Goal: Information Seeking & Learning: Learn about a topic

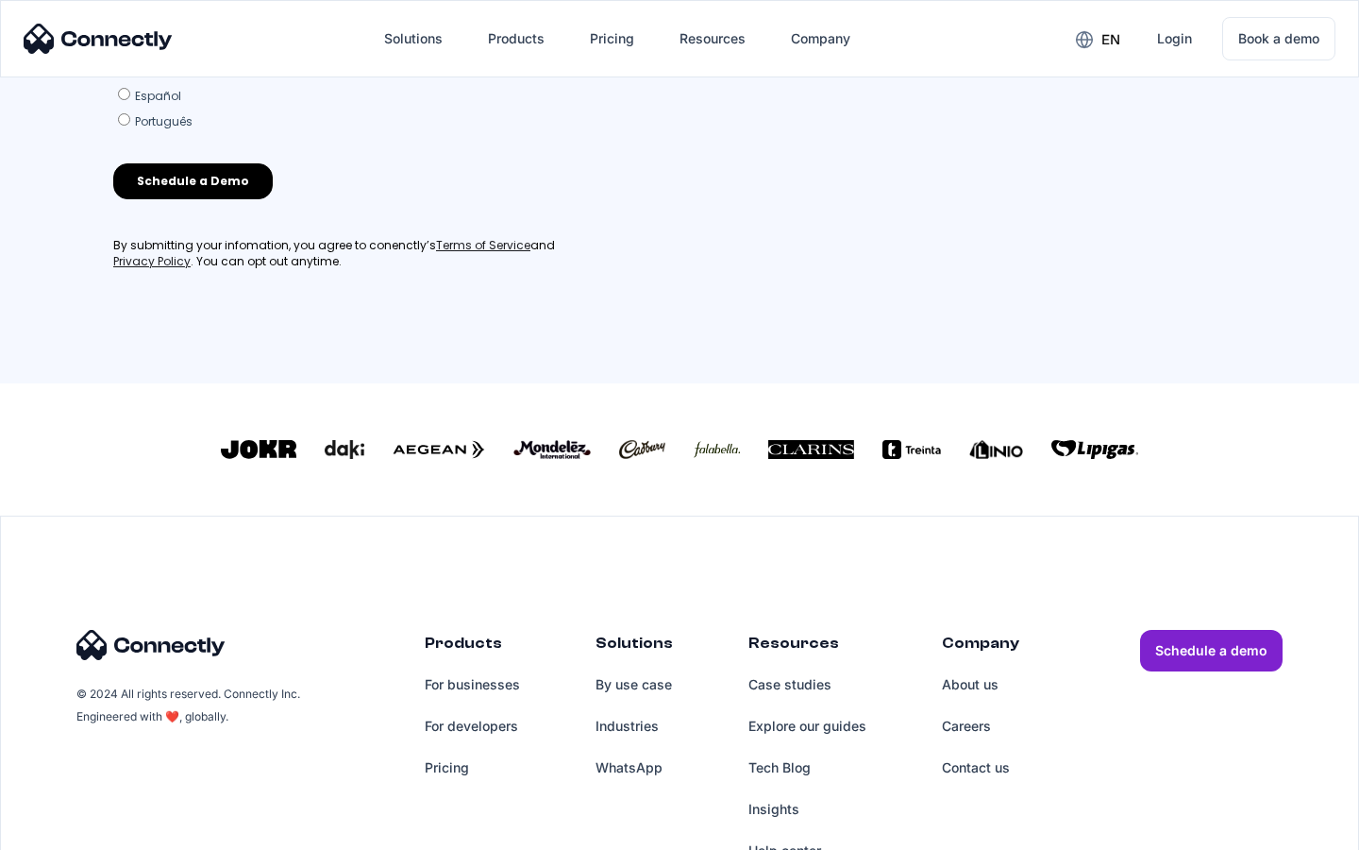
scroll to position [811, 0]
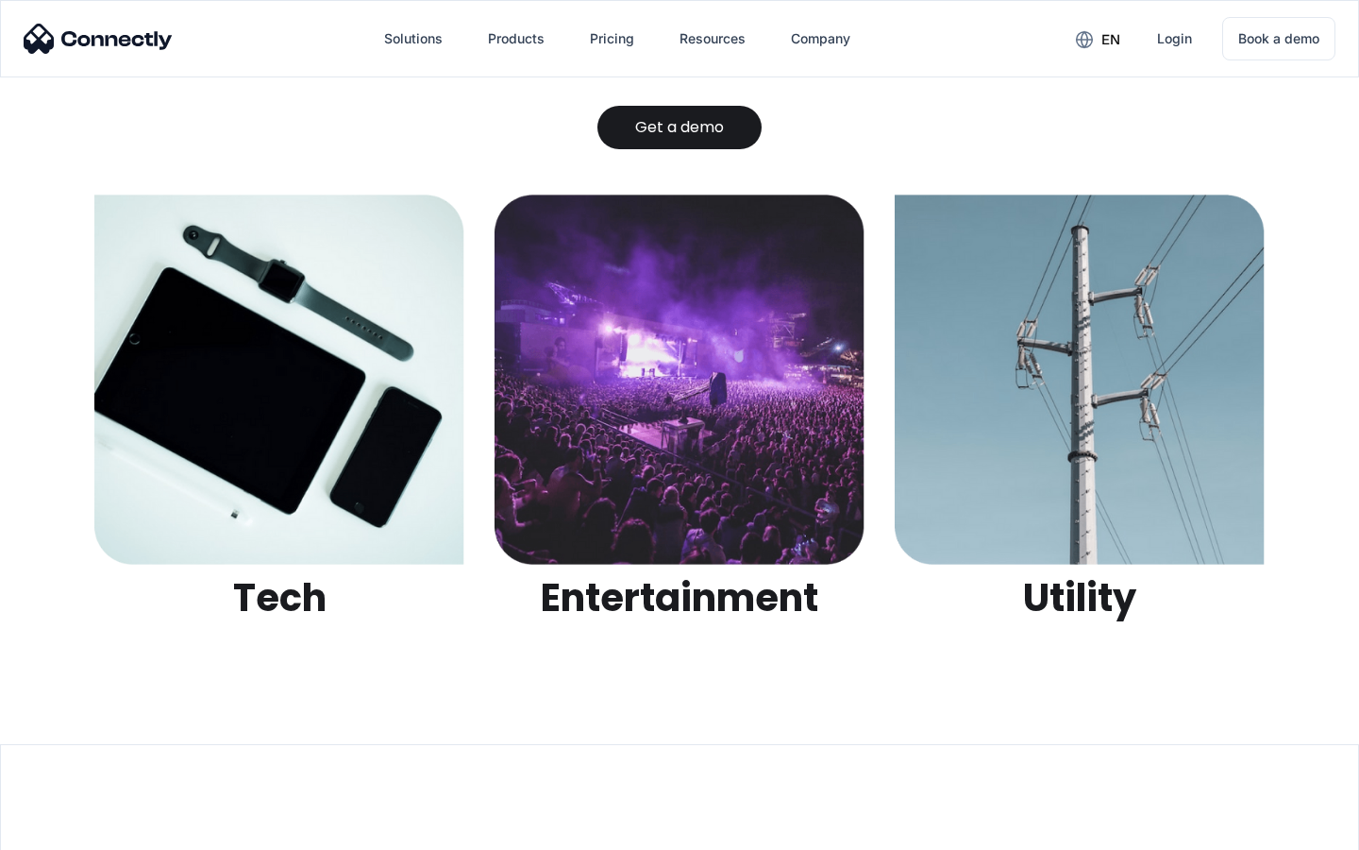
scroll to position [5955, 0]
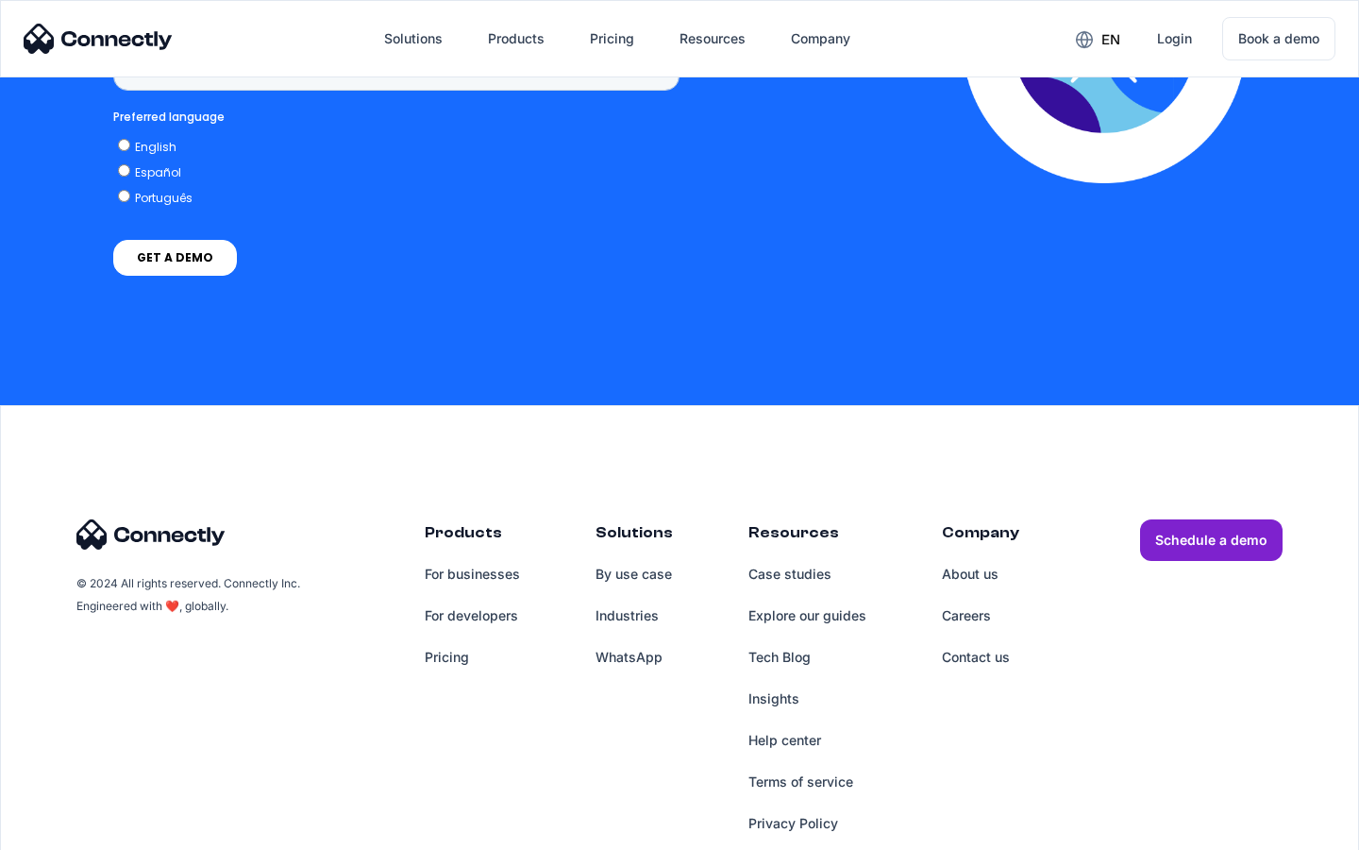
scroll to position [1414, 0]
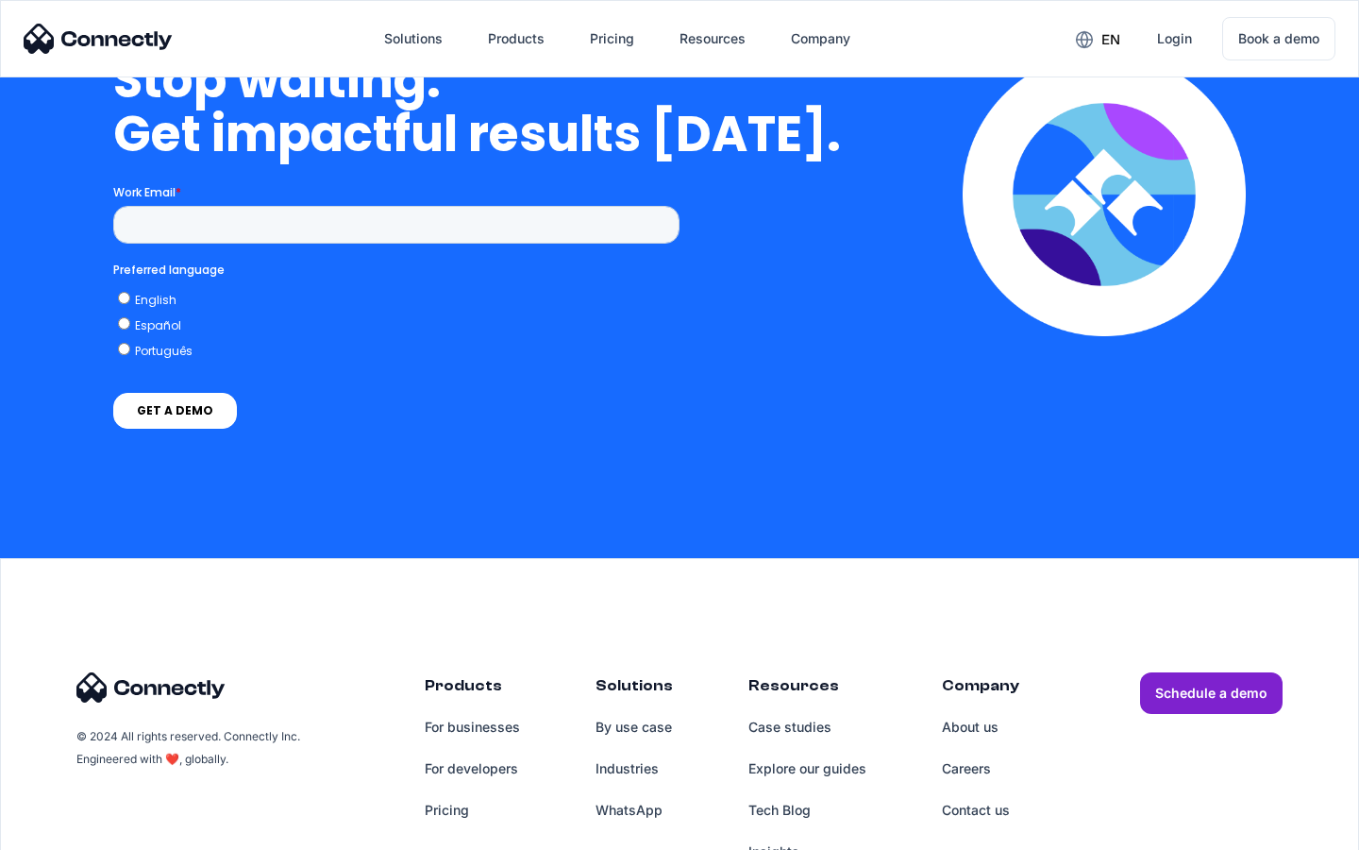
scroll to position [7764, 0]
